Goal: Transaction & Acquisition: Register for event/course

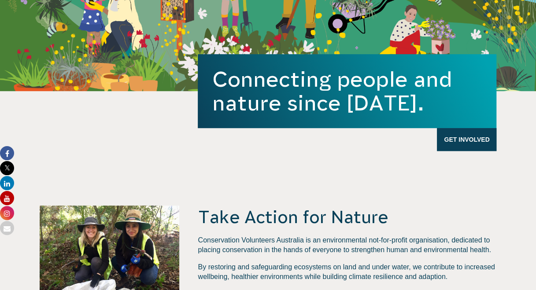
scroll to position [346, 0]
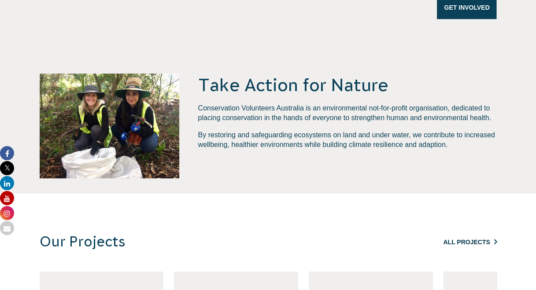
click at [443, 239] on link "All Projects" at bounding box center [469, 242] width 53 height 7
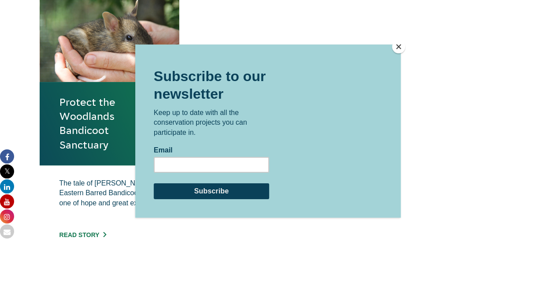
scroll to position [352, 0]
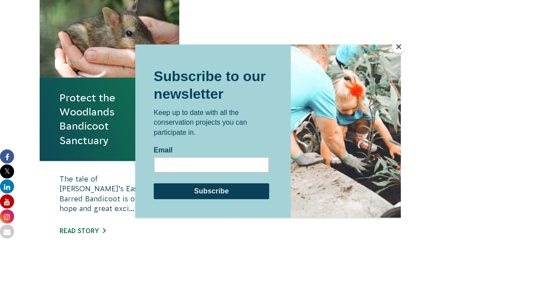
click at [396, 48] on button "Close" at bounding box center [398, 46] width 13 height 13
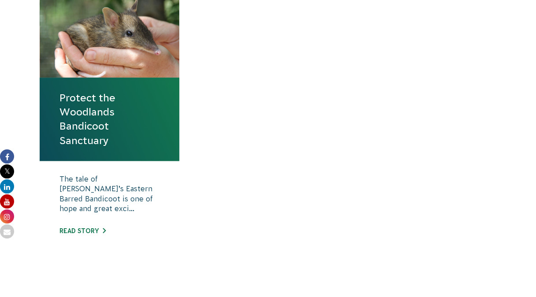
click at [88, 140] on link "Protect the Woodlands Bandicoot Sanctuary" at bounding box center [109, 119] width 100 height 57
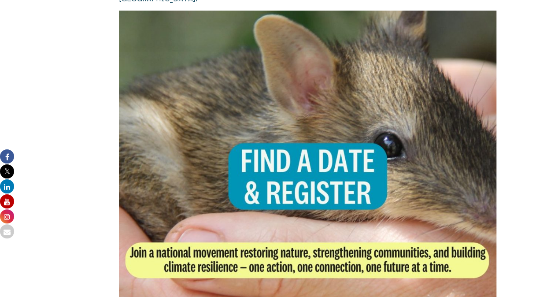
scroll to position [1721, 0]
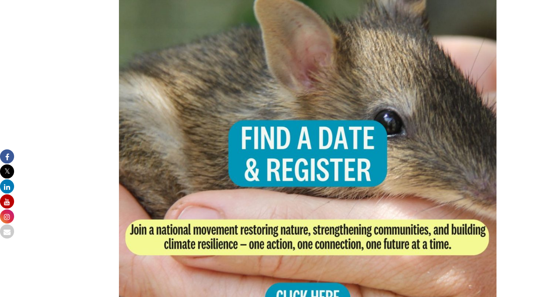
click at [319, 257] on img at bounding box center [308, 177] width 378 height 378
